Goal: Navigation & Orientation: Understand site structure

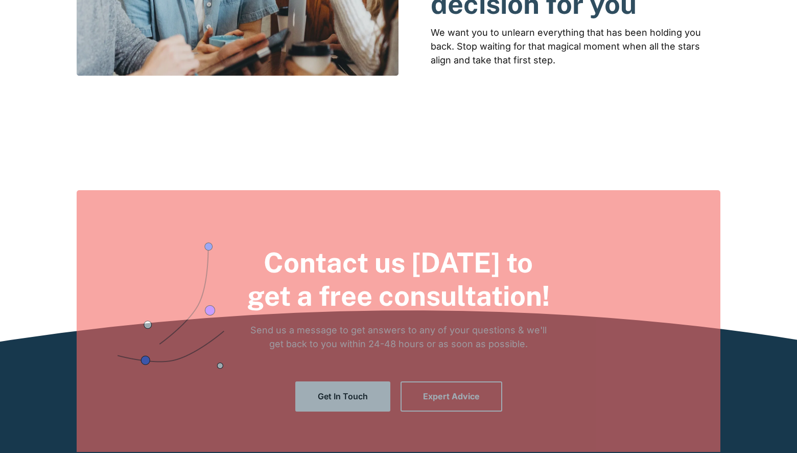
scroll to position [1927, 0]
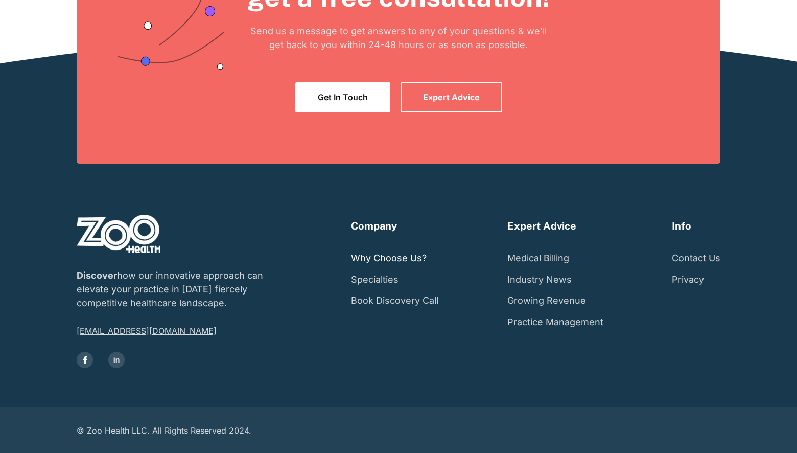
click at [415, 260] on link "Why Choose Us?" at bounding box center [389, 257] width 76 height 21
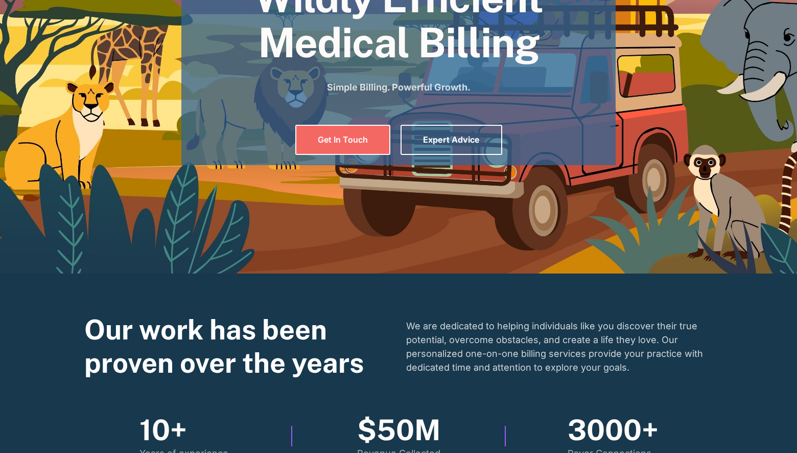
scroll to position [0, 0]
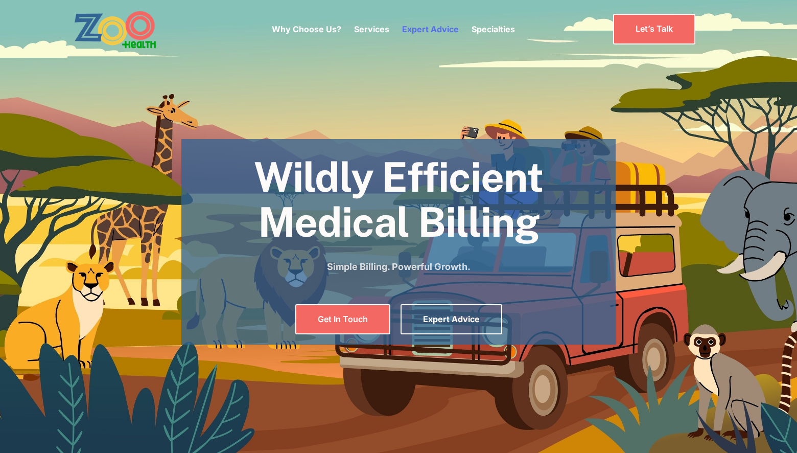
click at [419, 26] on link "Expert Advice" at bounding box center [430, 29] width 57 height 10
click at [319, 33] on link "Why Choose Us?" at bounding box center [307, 29] width 70 height 10
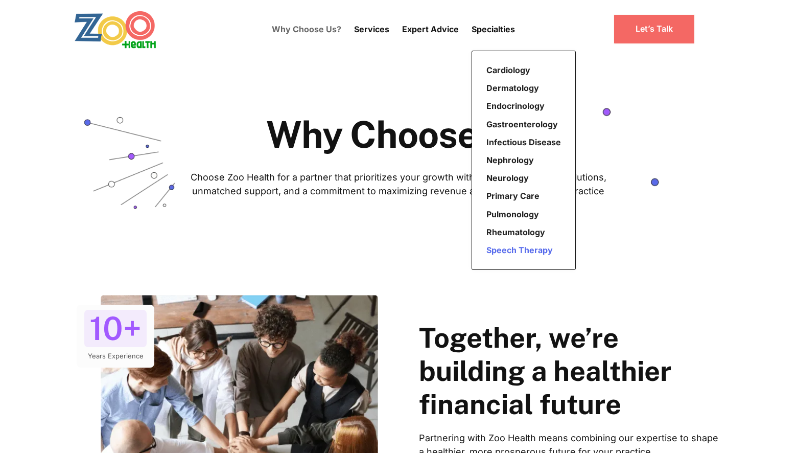
click at [522, 252] on link "Speech Therapy" at bounding box center [523, 250] width 83 height 18
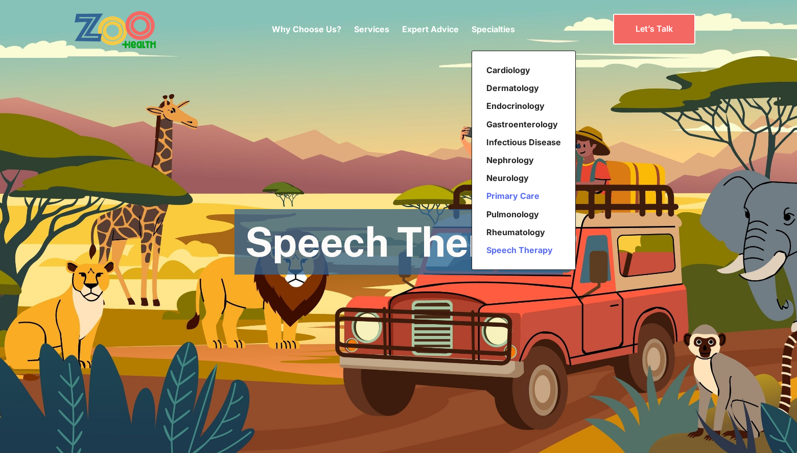
click at [533, 195] on link "Primary Care" at bounding box center [523, 196] width 83 height 18
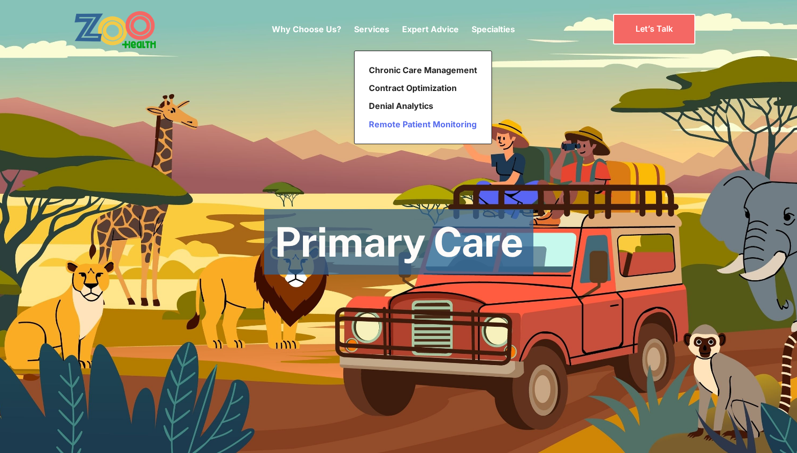
click at [410, 123] on link "Remote Patient Monitoring" at bounding box center [423, 125] width 117 height 18
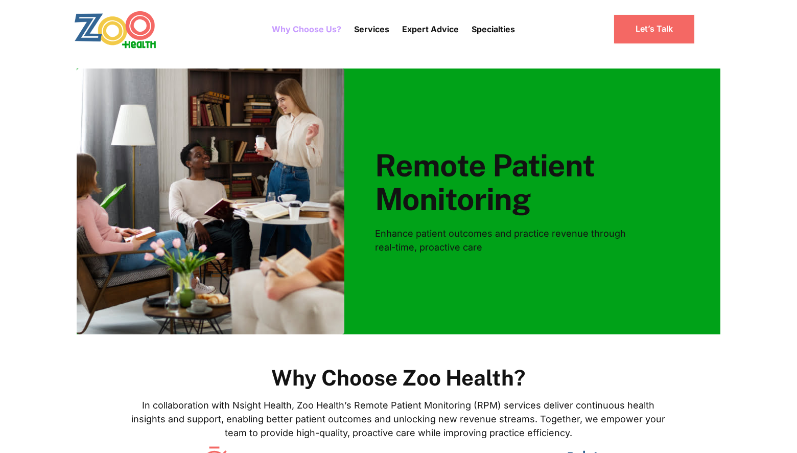
click at [325, 29] on link "Why Choose Us?" at bounding box center [307, 29] width 70 height 29
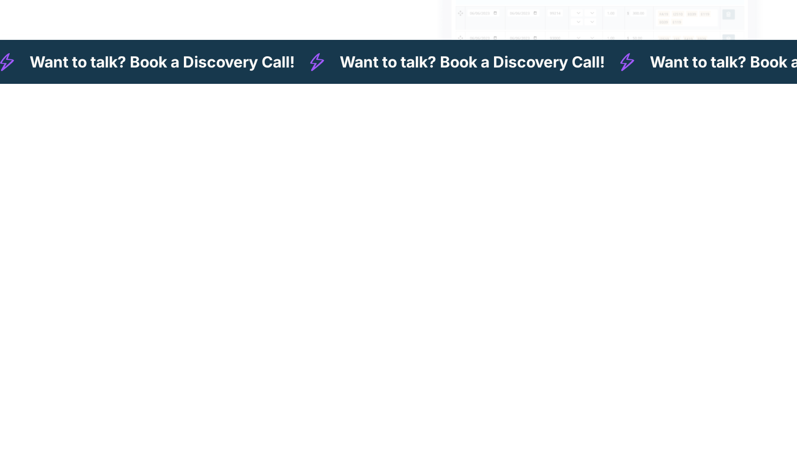
scroll to position [2601, 0]
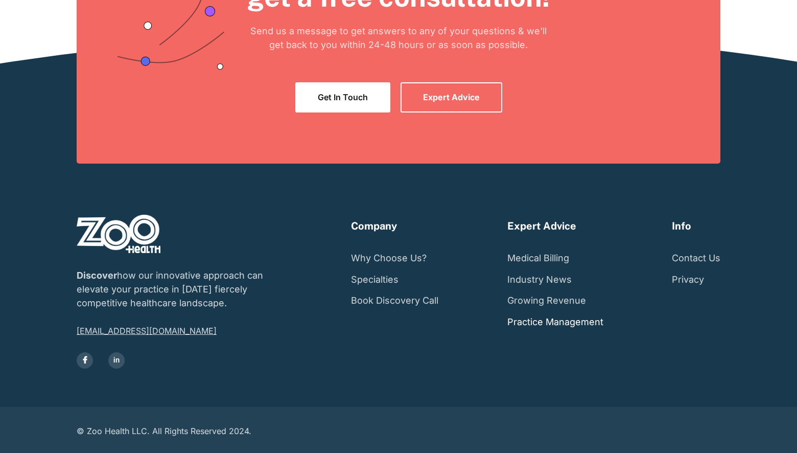
click at [546, 324] on link "Practice Management" at bounding box center [556, 321] width 96 height 21
click at [559, 302] on link "Growing Revenue" at bounding box center [547, 300] width 79 height 21
click at [696, 286] on link "Privacy" at bounding box center [688, 279] width 32 height 21
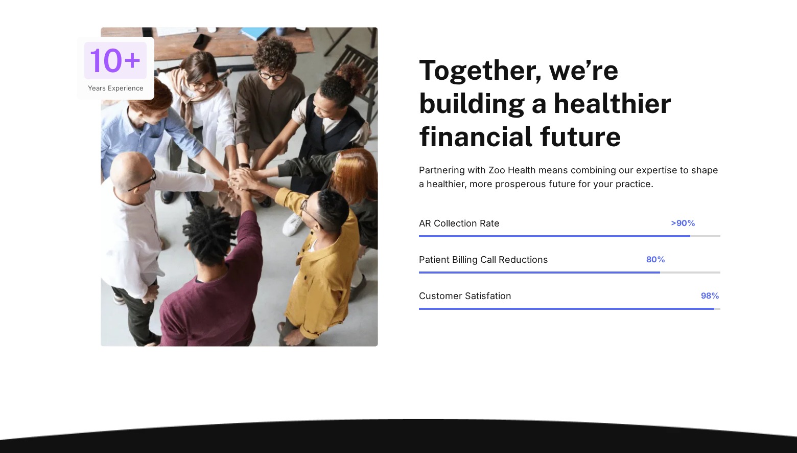
scroll to position [0, 0]
